Goal: Use online tool/utility: Utilize a website feature to perform a specific function

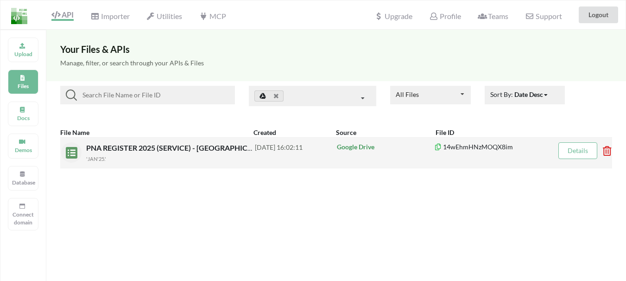
click at [207, 147] on span "PNA REGISTER 2025 (SERVICE) - [GEOGRAPHIC_DATA] WORKSHOP" at bounding box center [202, 147] width 233 height 9
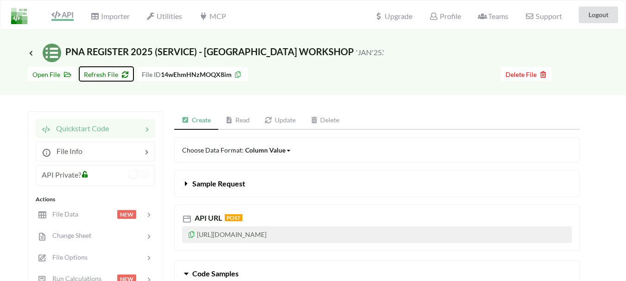
click at [109, 74] on span "Refresh File" at bounding box center [106, 74] width 45 height 8
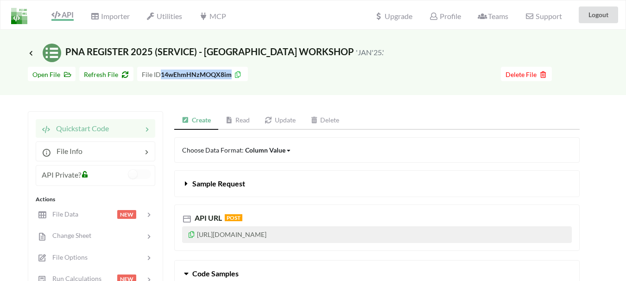
drag, startPoint x: 160, startPoint y: 76, endPoint x: 230, endPoint y: 77, distance: 69.6
click at [230, 77] on b "14wEhmHNzMOQX8im" at bounding box center [196, 74] width 71 height 8
copy b "14wEhmHNzMOQX8im"
click at [289, 87] on div "Go To Files page Download hidden Open File Refresh File File ID 14wEhmHNzMOQX8i…" at bounding box center [313, 78] width 626 height 33
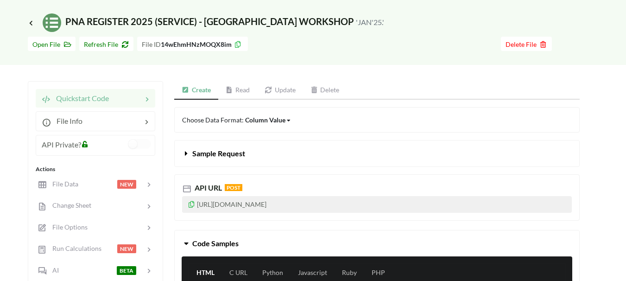
scroll to position [46, 0]
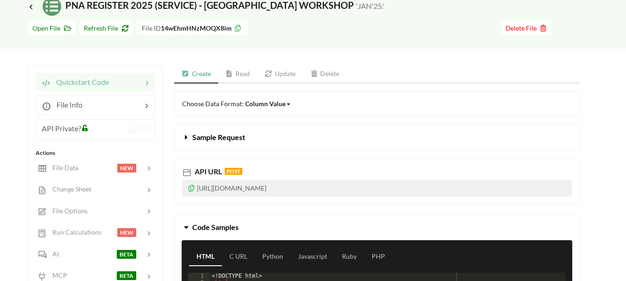
drag, startPoint x: 198, startPoint y: 188, endPoint x: 379, endPoint y: 193, distance: 180.9
click at [379, 193] on p "https://api.apispreadsheets.com/data/14wEhmHNzMOQX8im/" at bounding box center [377, 188] width 390 height 17
copy p "https://api.apispreadsheets.com/data/14wEhmHNzMOQX8im/"
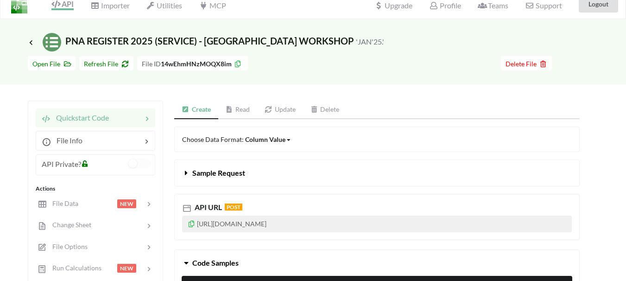
scroll to position [0, 0]
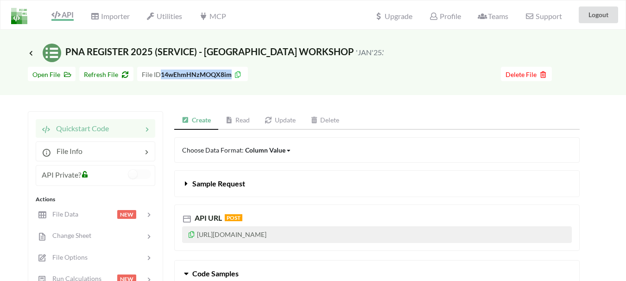
drag, startPoint x: 160, startPoint y: 75, endPoint x: 230, endPoint y: 78, distance: 69.2
click at [230, 78] on div "File ID 14wEhmHNzMOQX8im" at bounding box center [192, 74] width 111 height 14
copy b "14wEhmHNzMOQX8im"
click at [533, 76] on span "Delete File" at bounding box center [527, 74] width 42 height 8
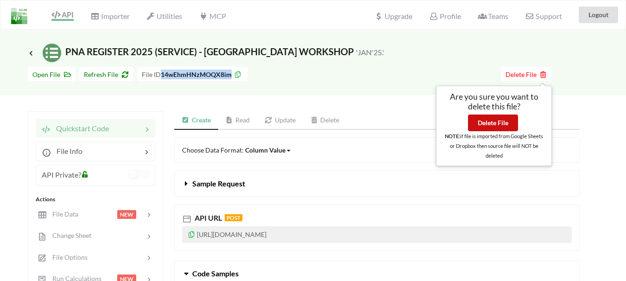
click at [485, 121] on button "Delete File" at bounding box center [493, 123] width 50 height 17
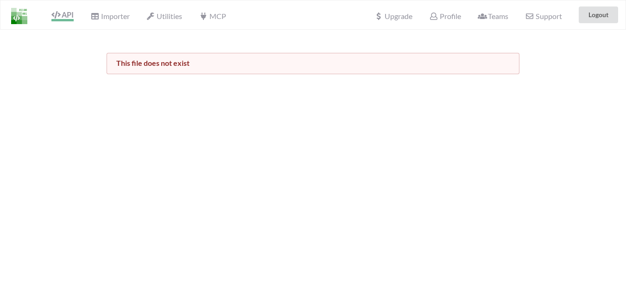
click at [64, 14] on span "API" at bounding box center [62, 15] width 22 height 11
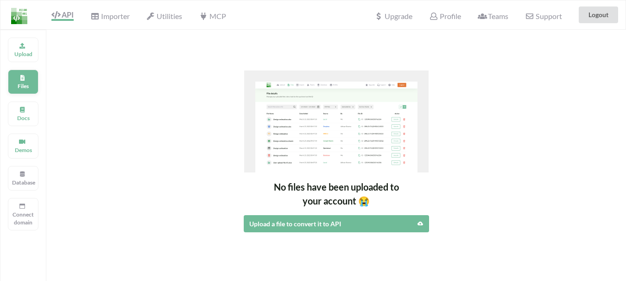
click at [24, 85] on p "Files" at bounding box center [23, 86] width 22 height 8
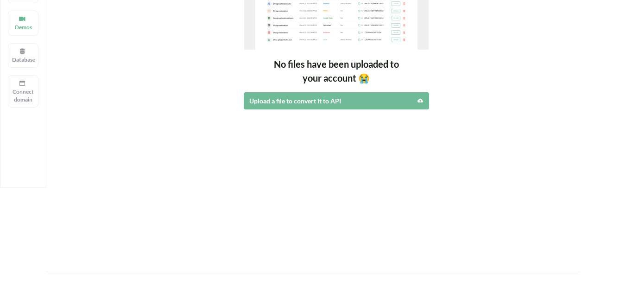
scroll to position [139, 0]
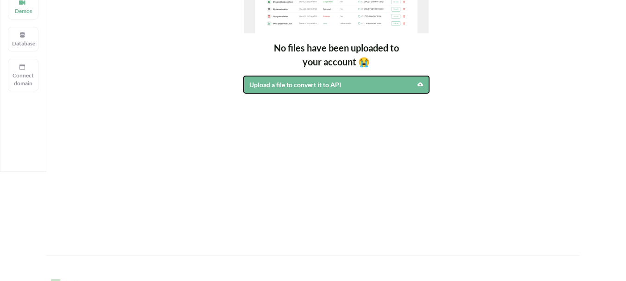
click at [346, 84] on div "Upload a file to convert it to API" at bounding box center [314, 85] width 130 height 10
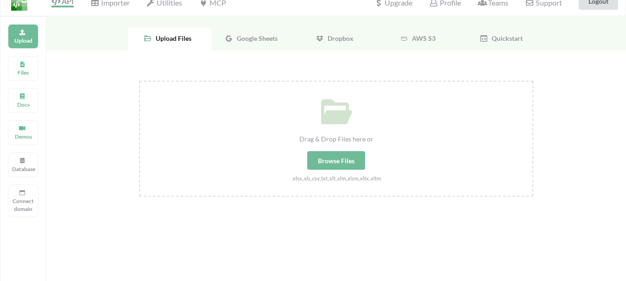
scroll to position [0, 0]
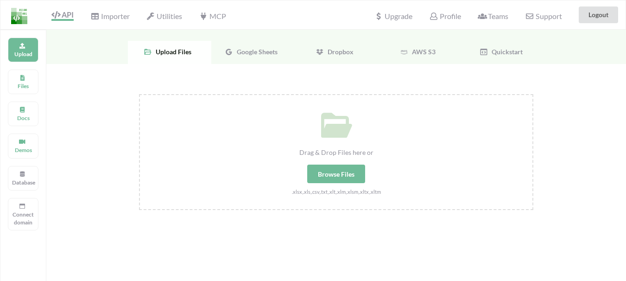
click at [250, 56] on div "Google Sheets" at bounding box center [252, 52] width 83 height 23
click at [269, 58] on div "Google Sheets" at bounding box center [252, 52] width 83 height 23
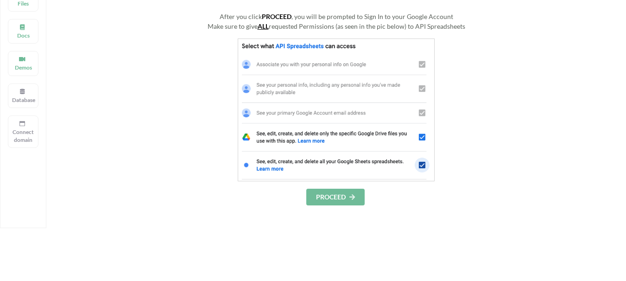
scroll to position [93, 0]
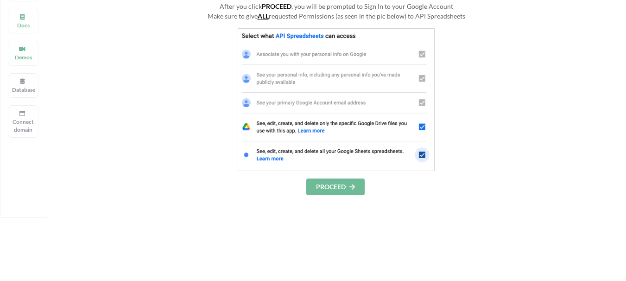
click at [338, 186] on button "PROCEED" at bounding box center [335, 187] width 58 height 17
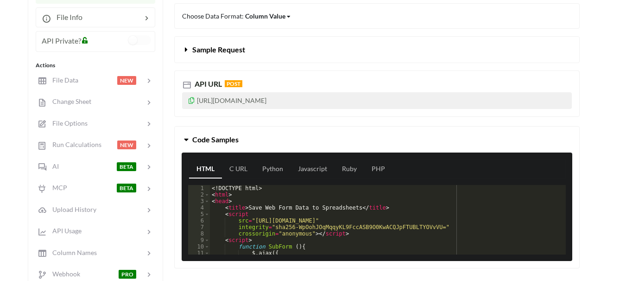
scroll to position [232, 0]
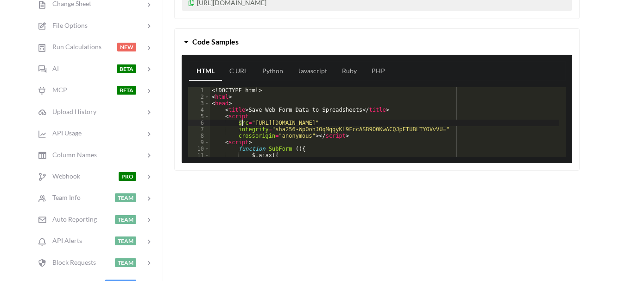
click at [243, 124] on div "<! DOCTYPE html > < html > < head > < title > Save Web Form Data to Spreadsheet…" at bounding box center [384, 128] width 349 height 83
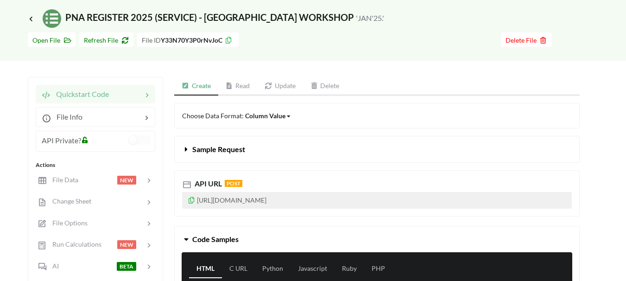
scroll to position [93, 0]
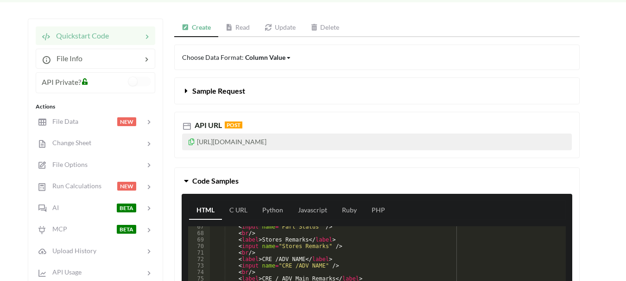
drag, startPoint x: 197, startPoint y: 143, endPoint x: 371, endPoint y: 149, distance: 174.4
click at [371, 149] on p "[URL][DOMAIN_NAME]" at bounding box center [377, 142] width 390 height 17
copy p "[URL][DOMAIN_NAME]"
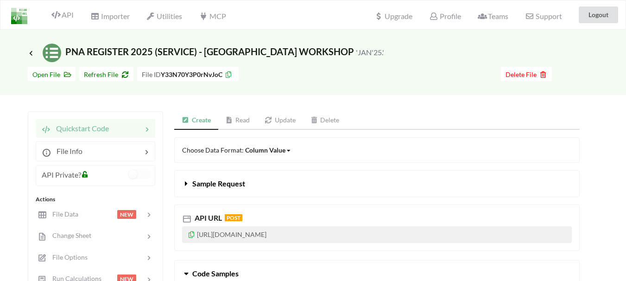
click at [238, 120] on link "Read" at bounding box center [237, 120] width 39 height 19
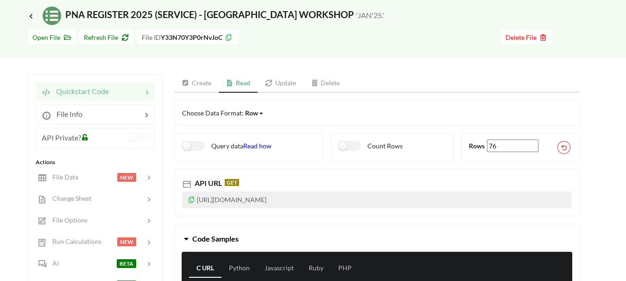
scroll to position [93, 0]
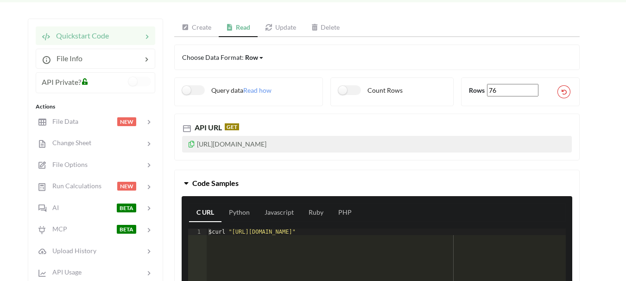
drag, startPoint x: 198, startPoint y: 146, endPoint x: 371, endPoint y: 144, distance: 173.4
click at [371, 144] on p "[URL][DOMAIN_NAME]" at bounding box center [377, 144] width 390 height 17
copy p "[URL][DOMAIN_NAME]"
